Goal: Information Seeking & Learning: Learn about a topic

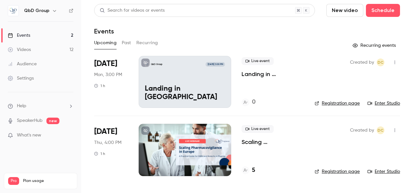
click at [255, 170] on div "5" at bounding box center [273, 170] width 63 height 9
click at [254, 170] on h4 "5" at bounding box center [253, 170] width 3 height 9
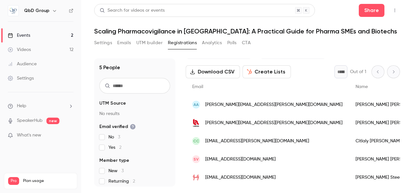
scroll to position [30, 0]
click at [22, 32] on div "Events" at bounding box center [19, 35] width 22 height 6
